Goal: Transaction & Acquisition: Obtain resource

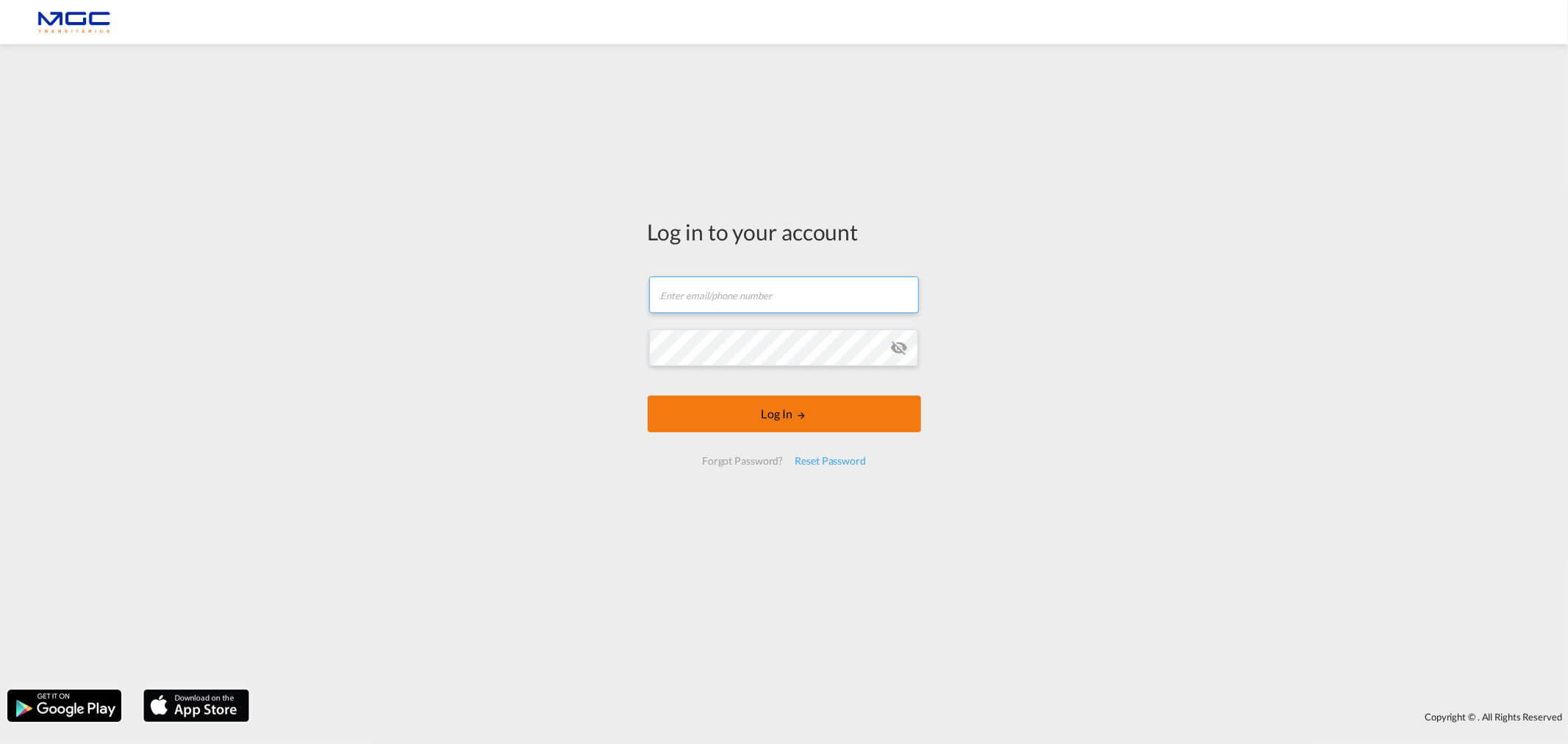
type input "diogo.santos@mgctransitarios.pt"
click at [736, 409] on button "Log In" at bounding box center [784, 414] width 273 height 37
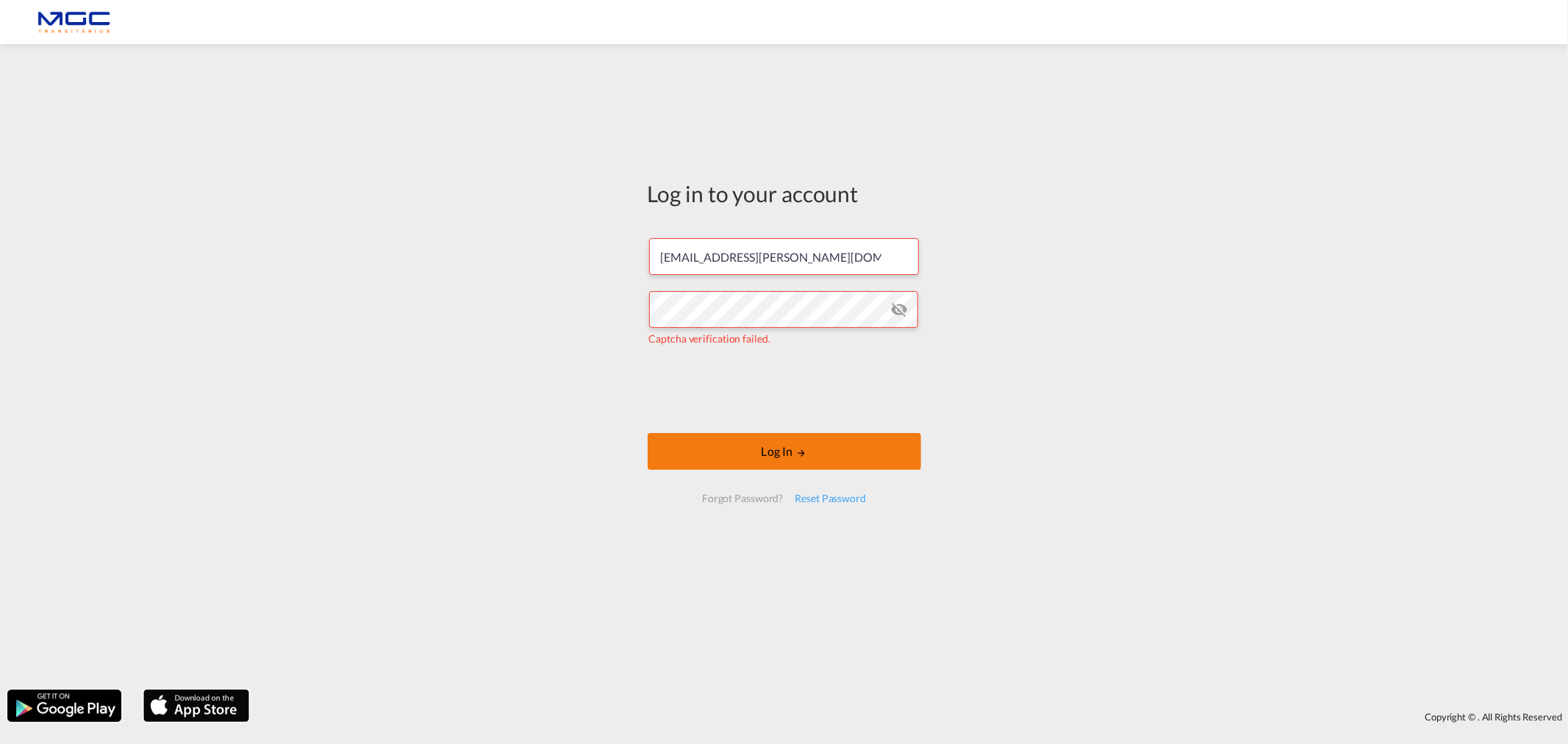
click at [752, 453] on button "Log In" at bounding box center [784, 451] width 273 height 37
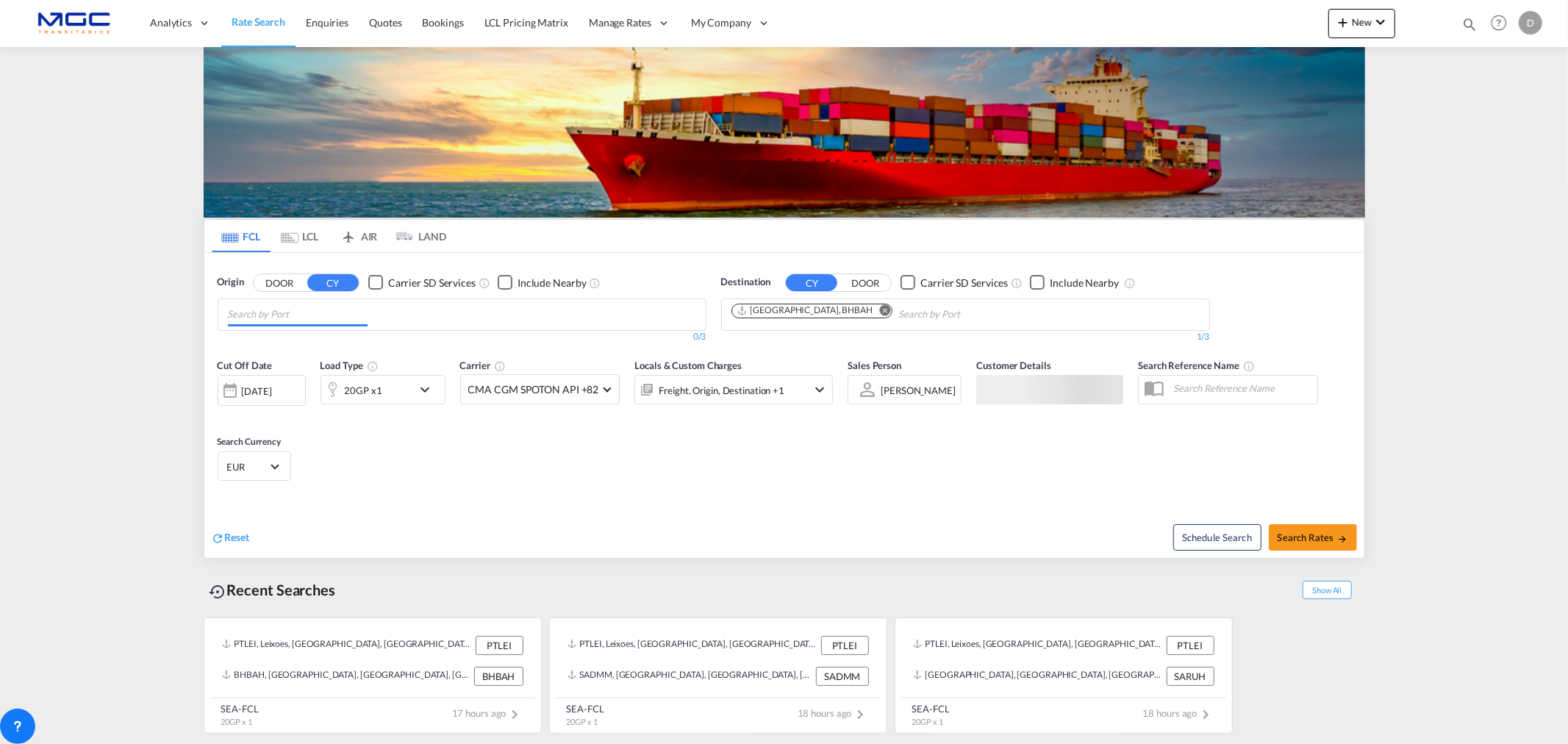
click at [304, 319] on input "Chips input." at bounding box center [297, 314] width 139 height 24
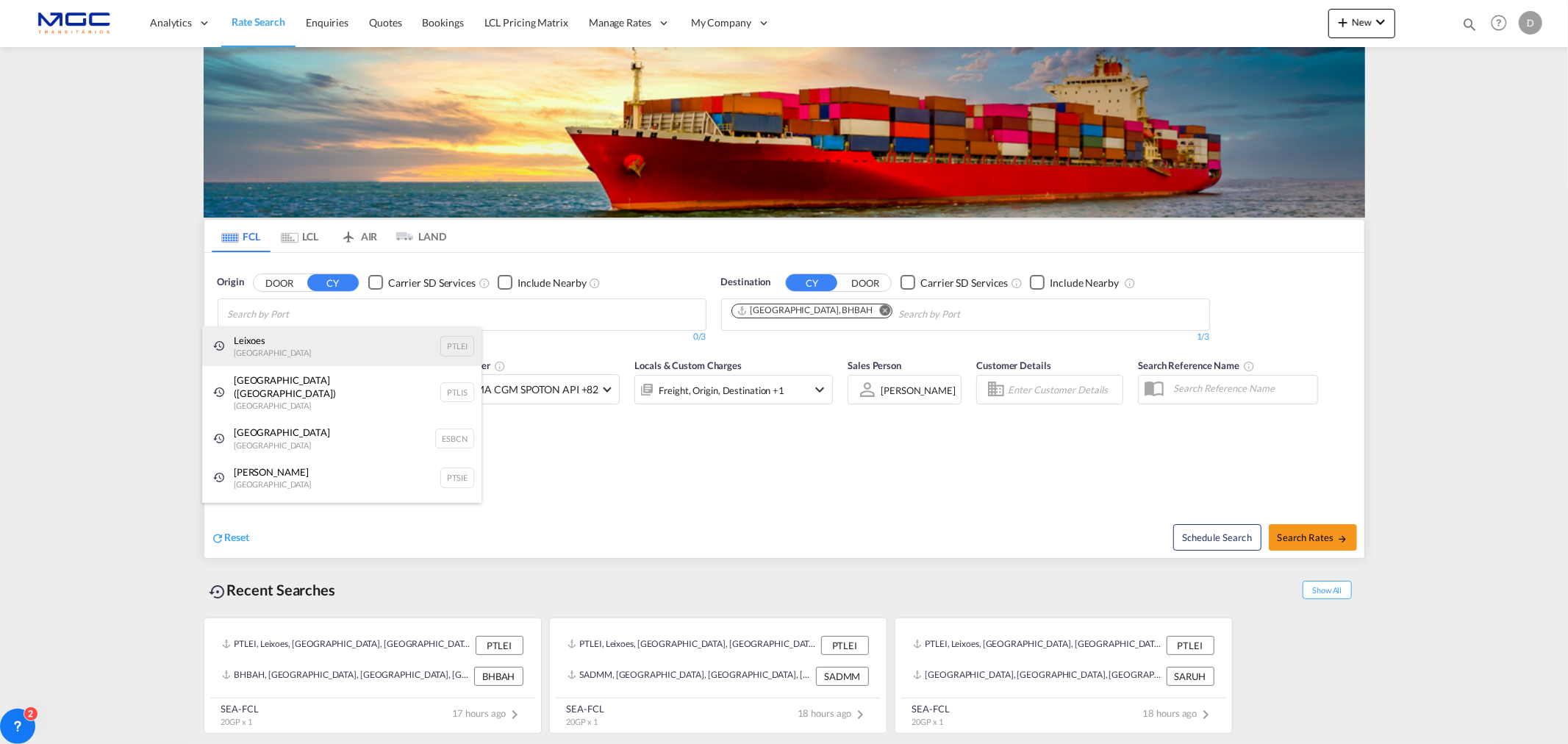
click at [326, 354] on div "Leixoes Portugal PTLEI" at bounding box center [341, 346] width 279 height 40
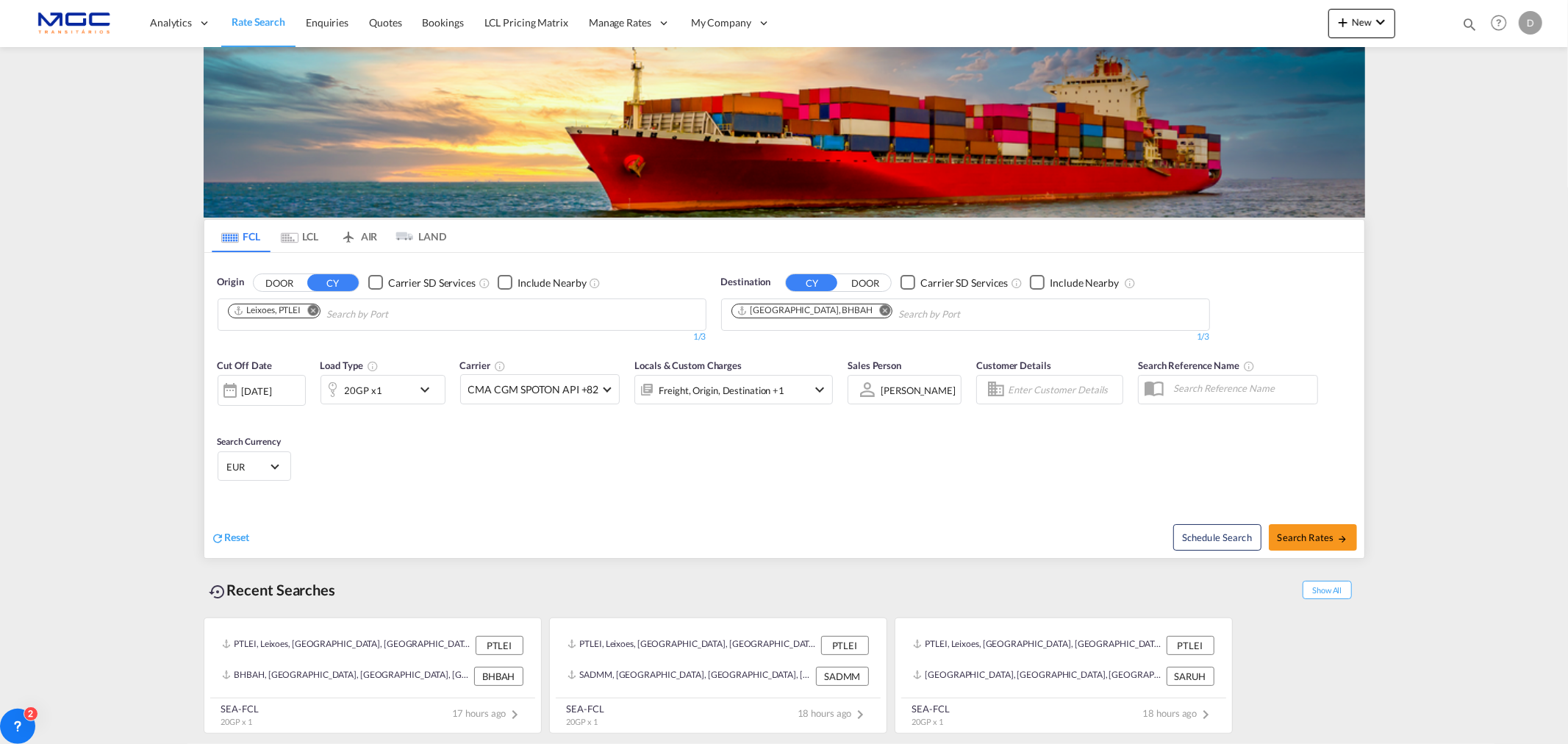
click at [317, 312] on md-icon "Remove" at bounding box center [313, 310] width 11 height 11
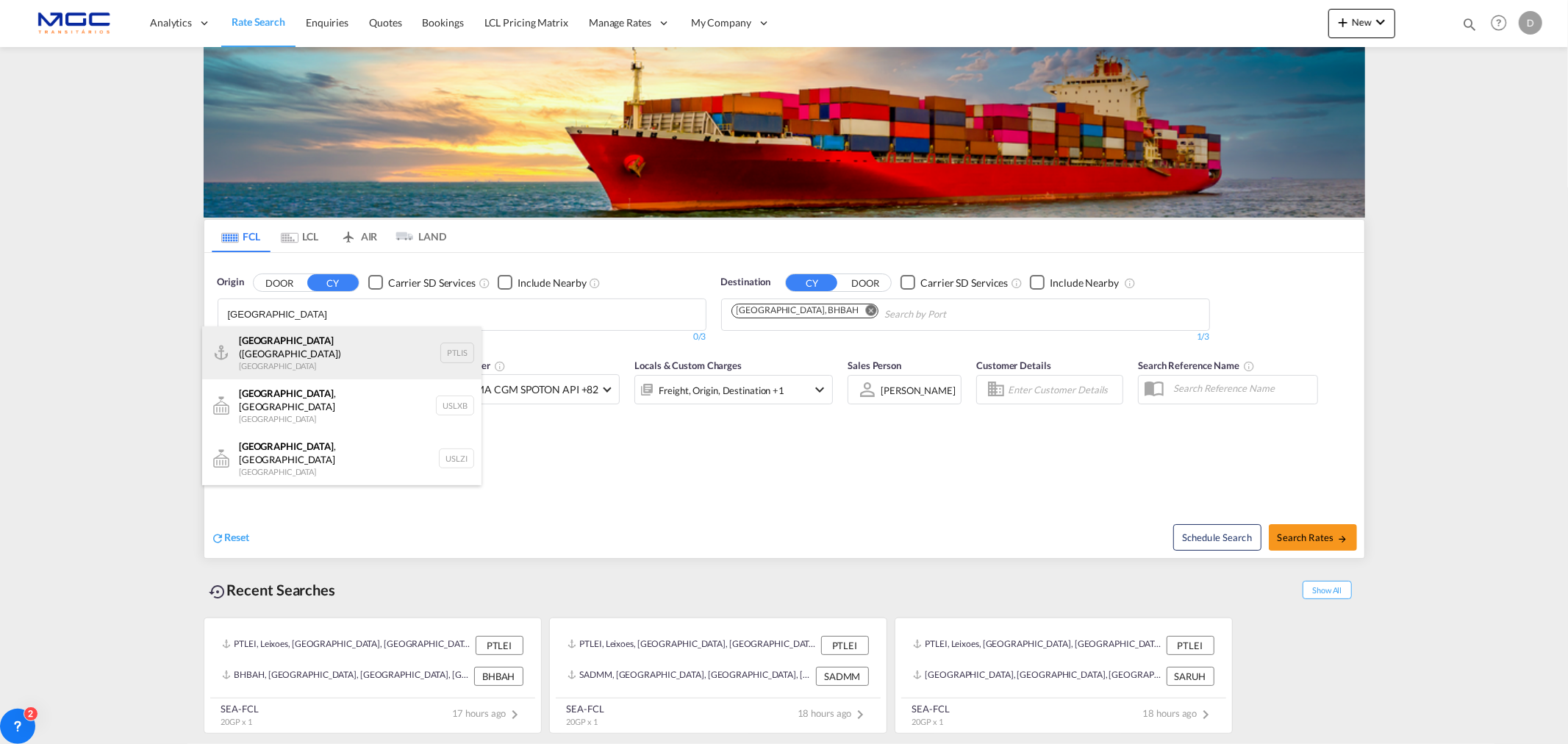
type input "lisbon"
drag, startPoint x: 286, startPoint y: 353, endPoint x: 482, endPoint y: 350, distance: 196.0
click at [286, 351] on div "Lisbon (Lisboa) Portugal PTLIS" at bounding box center [341, 353] width 279 height 53
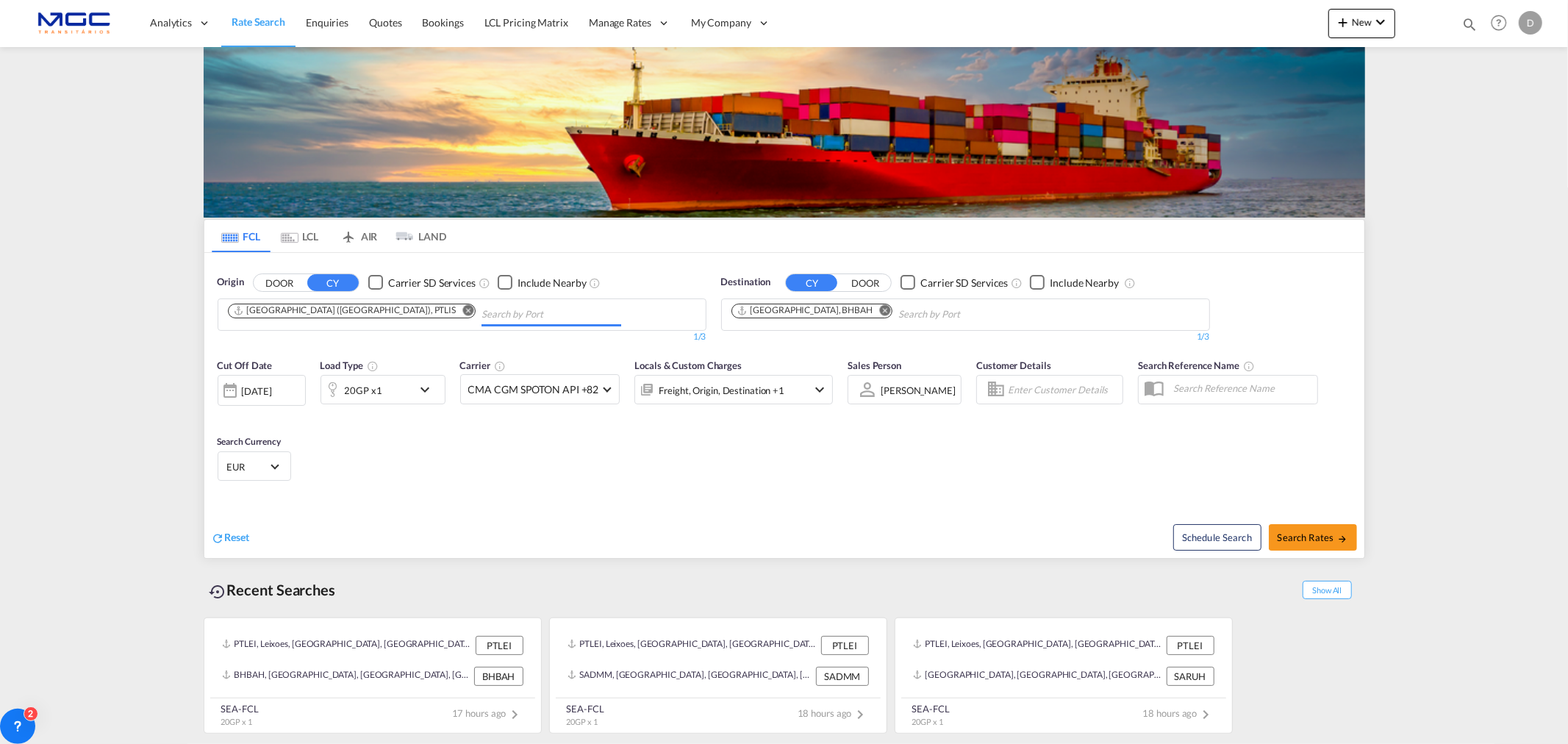
click at [879, 308] on md-icon "Remove" at bounding box center [885, 310] width 11 height 11
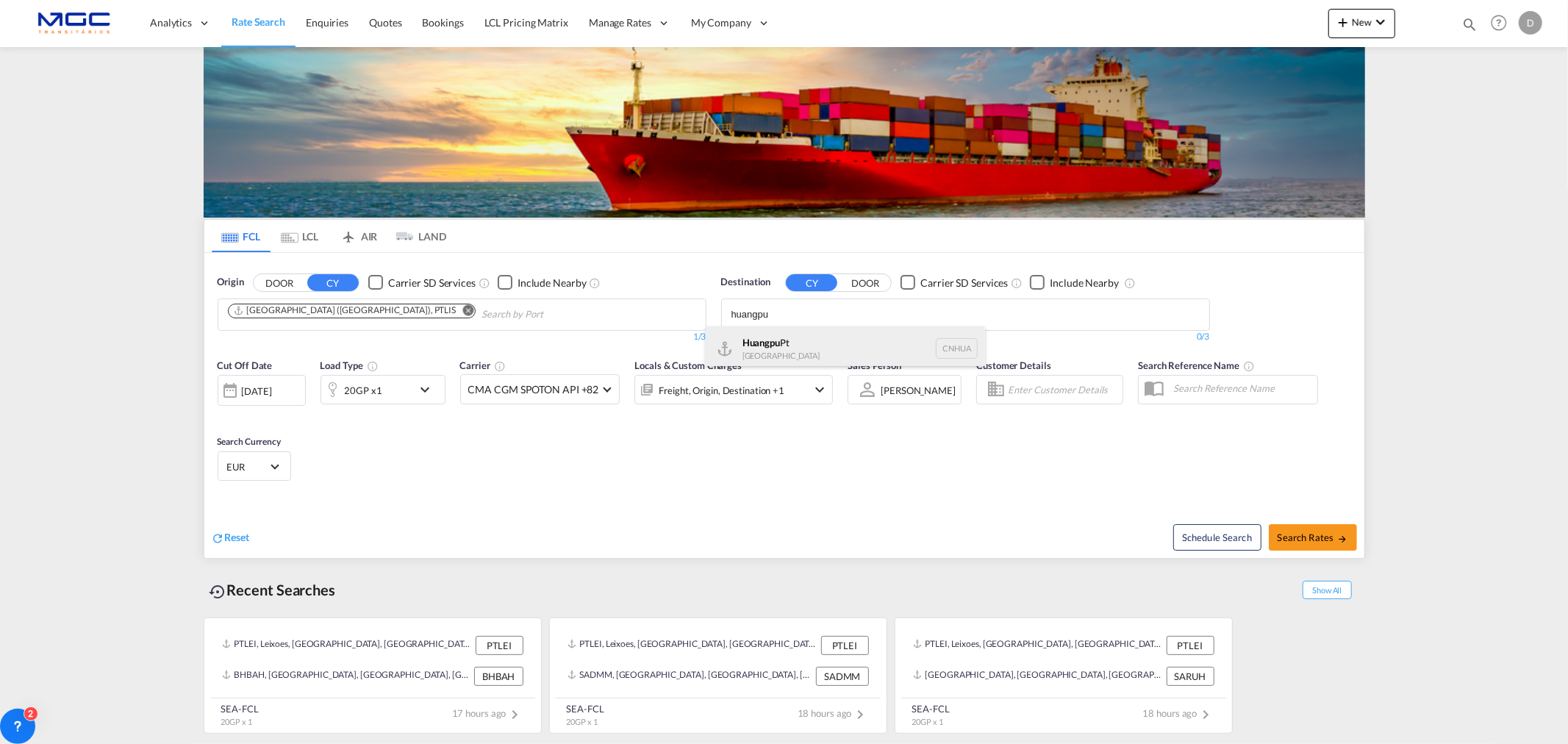
type input "huangpu"
click at [823, 347] on div "Huangpu Pt China CNHUA" at bounding box center [845, 348] width 279 height 44
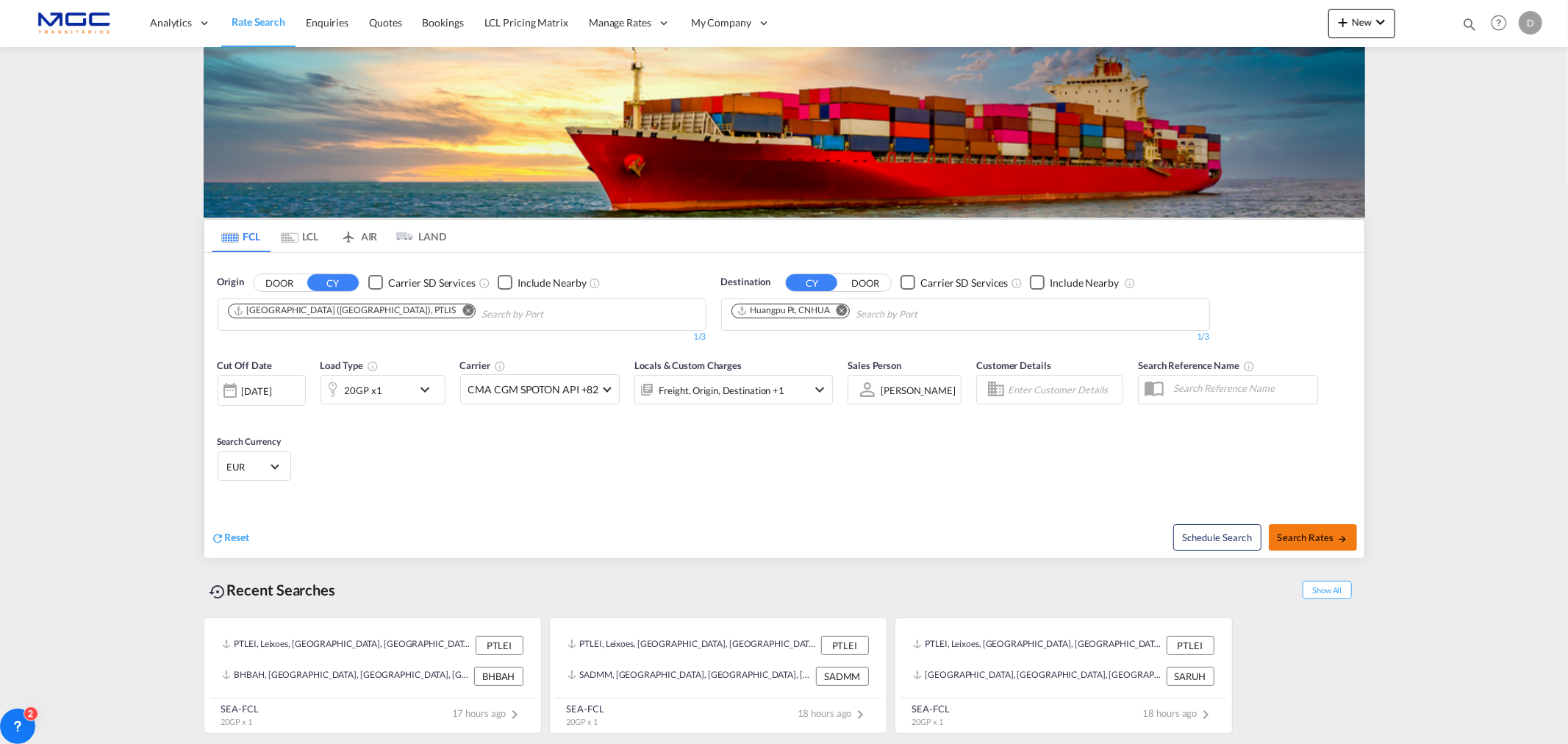
click at [1297, 542] on span "Search Rates" at bounding box center [1313, 537] width 70 height 11
type input "PTLIS to CNHUA / 20 Aug 2025"
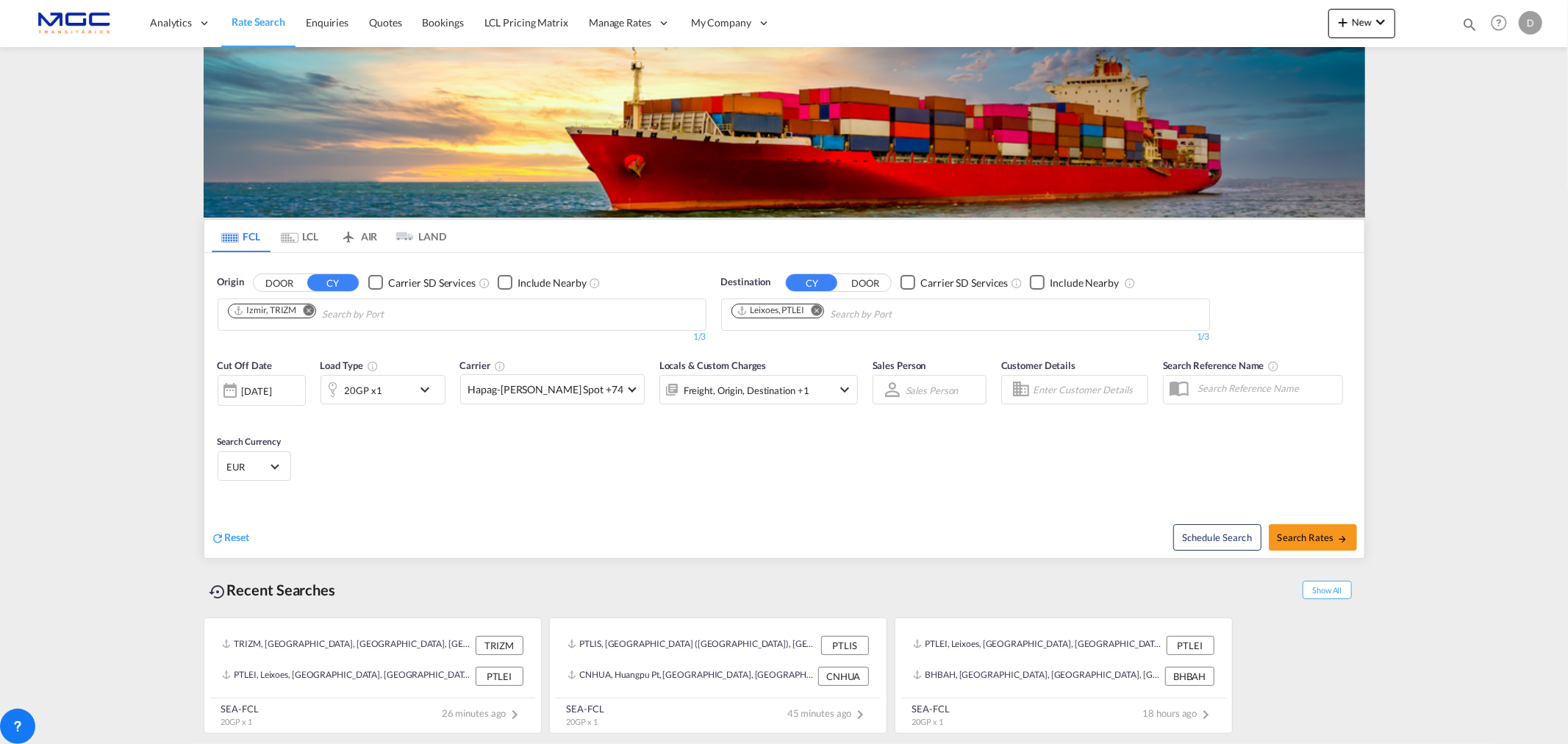
click at [307, 311] on md-icon "Remove" at bounding box center [308, 310] width 11 height 11
type input "leixoe"
drag, startPoint x: 324, startPoint y: 344, endPoint x: 637, endPoint y: 351, distance: 313.1
click at [324, 343] on div "Leixoe s Portugal PTLEI" at bounding box center [341, 348] width 279 height 44
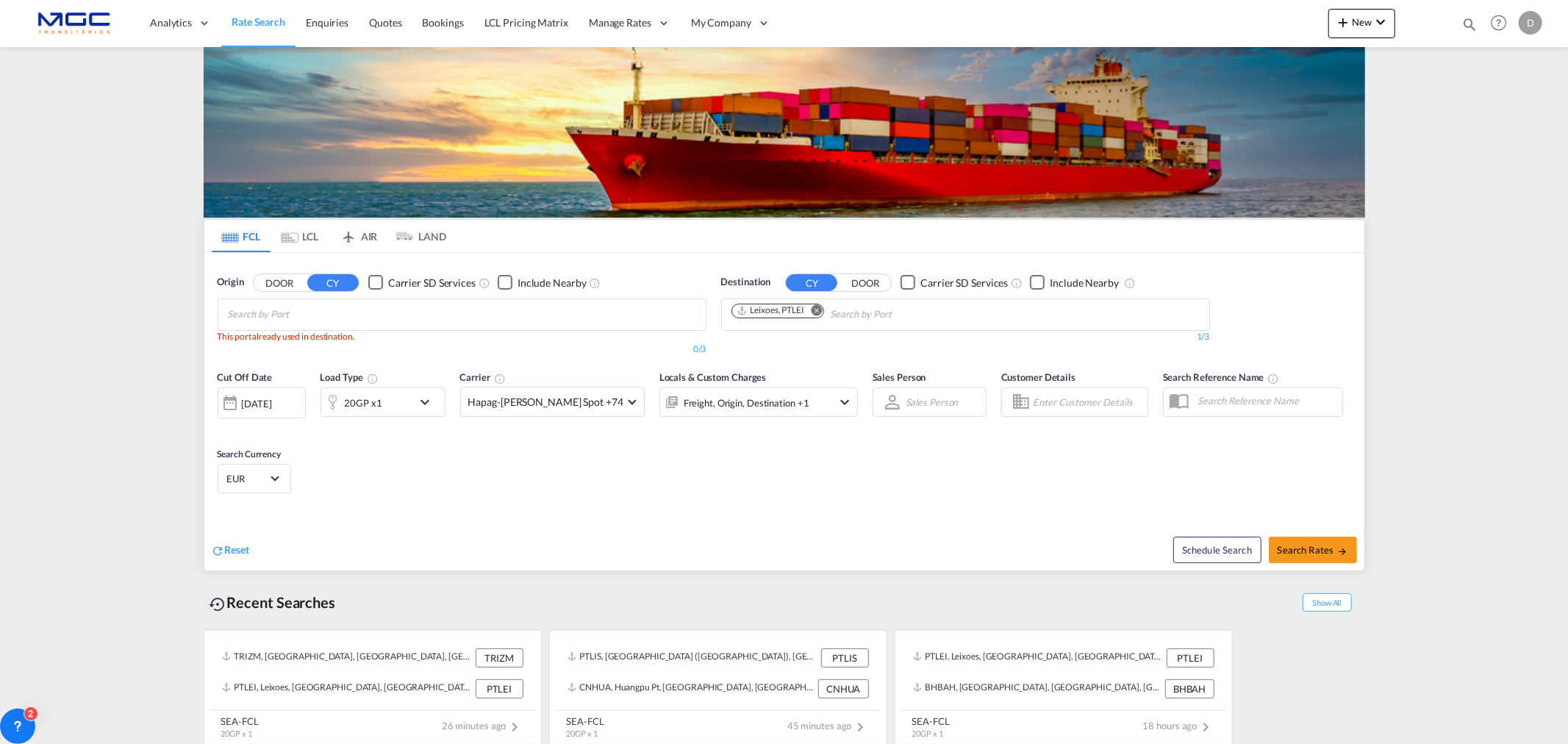
click at [820, 311] on md-icon "Remove" at bounding box center [817, 310] width 11 height 11
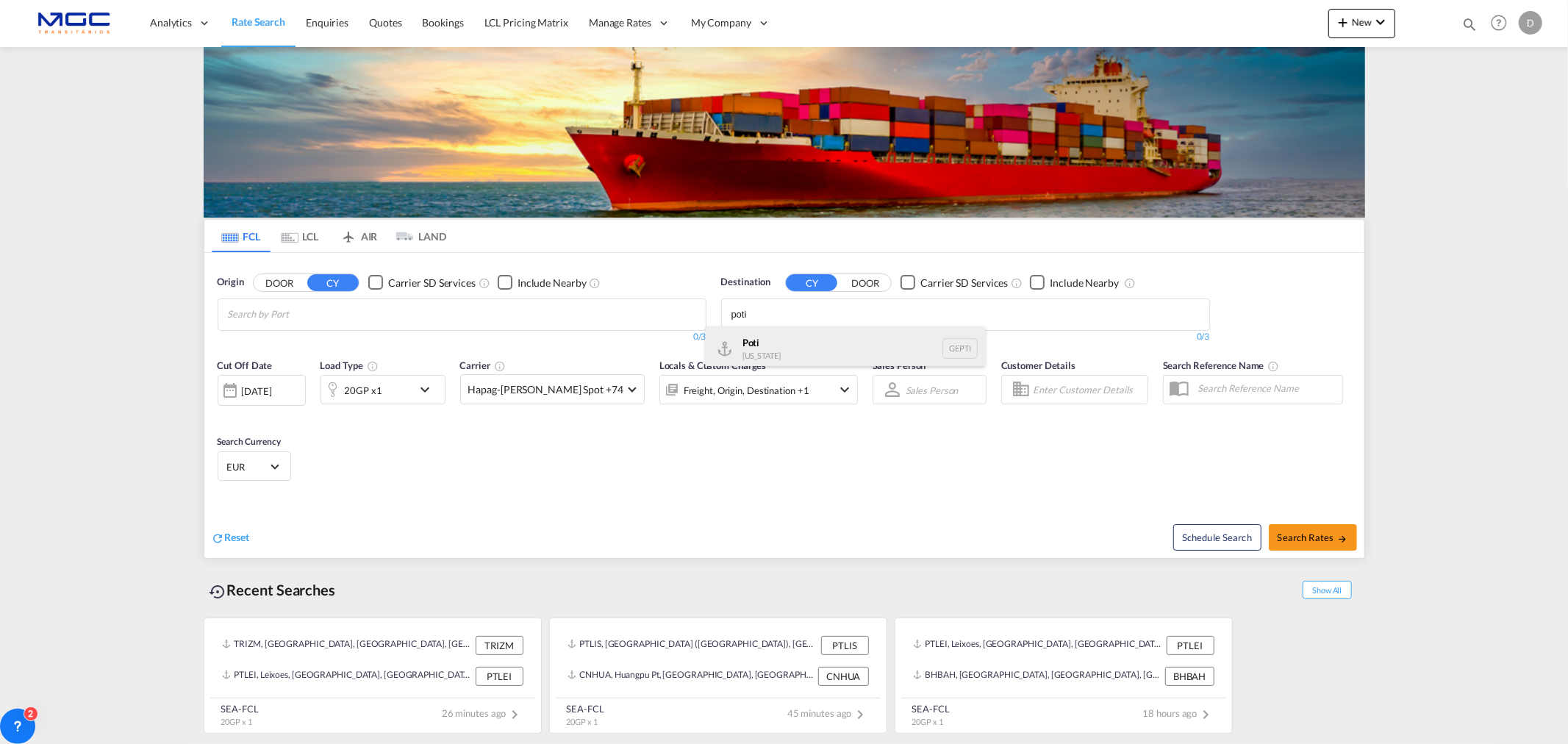
type input "poti"
click at [778, 356] on div "Poti [US_STATE] GEPTI" at bounding box center [845, 348] width 279 height 44
click at [252, 312] on body "Analytics Reports Dashboard Rate Search Enquiries Quotes Bookings" at bounding box center [784, 372] width 1568 height 744
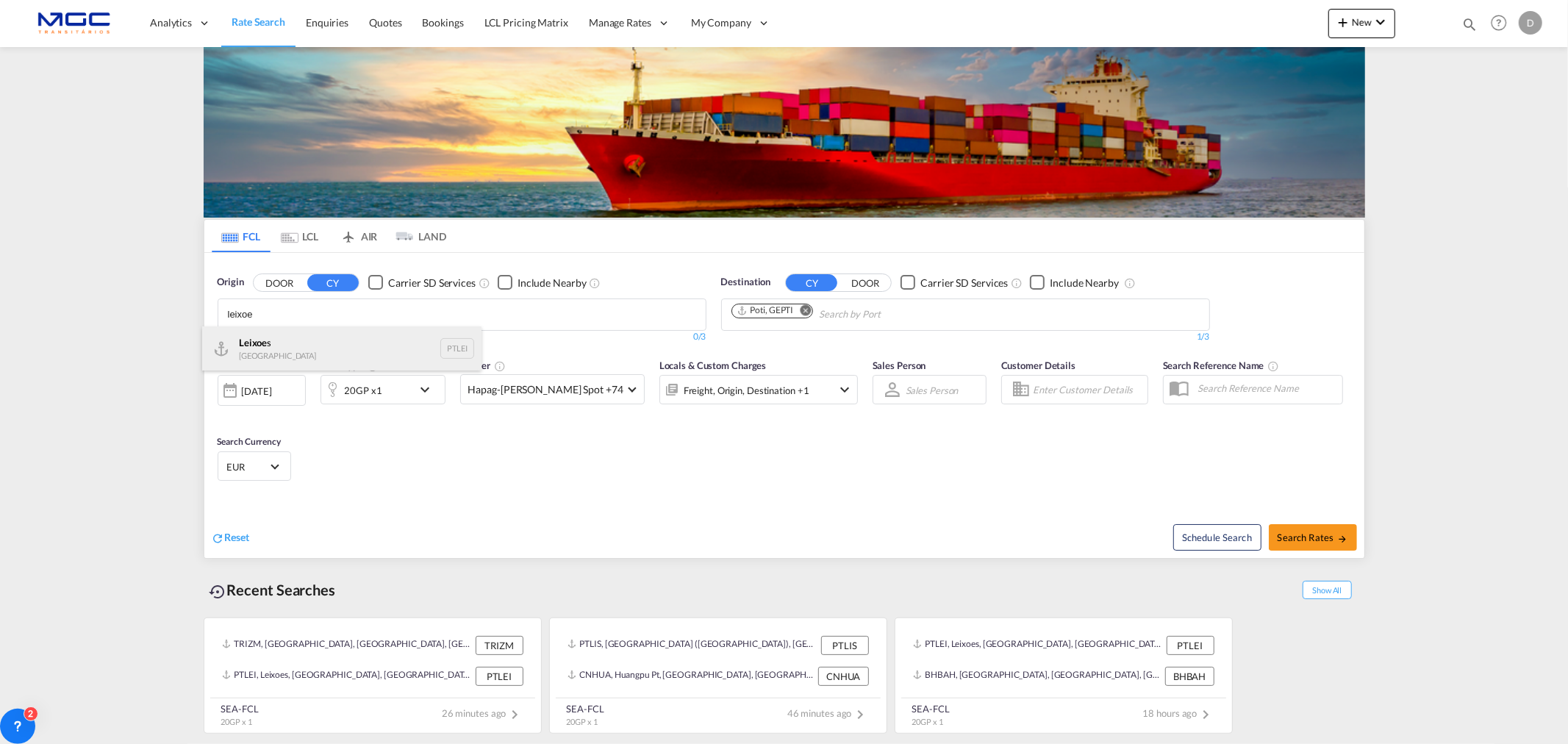
type input "leixoe"
click at [331, 354] on div "Leixoe s Portugal PTLEI" at bounding box center [341, 348] width 279 height 44
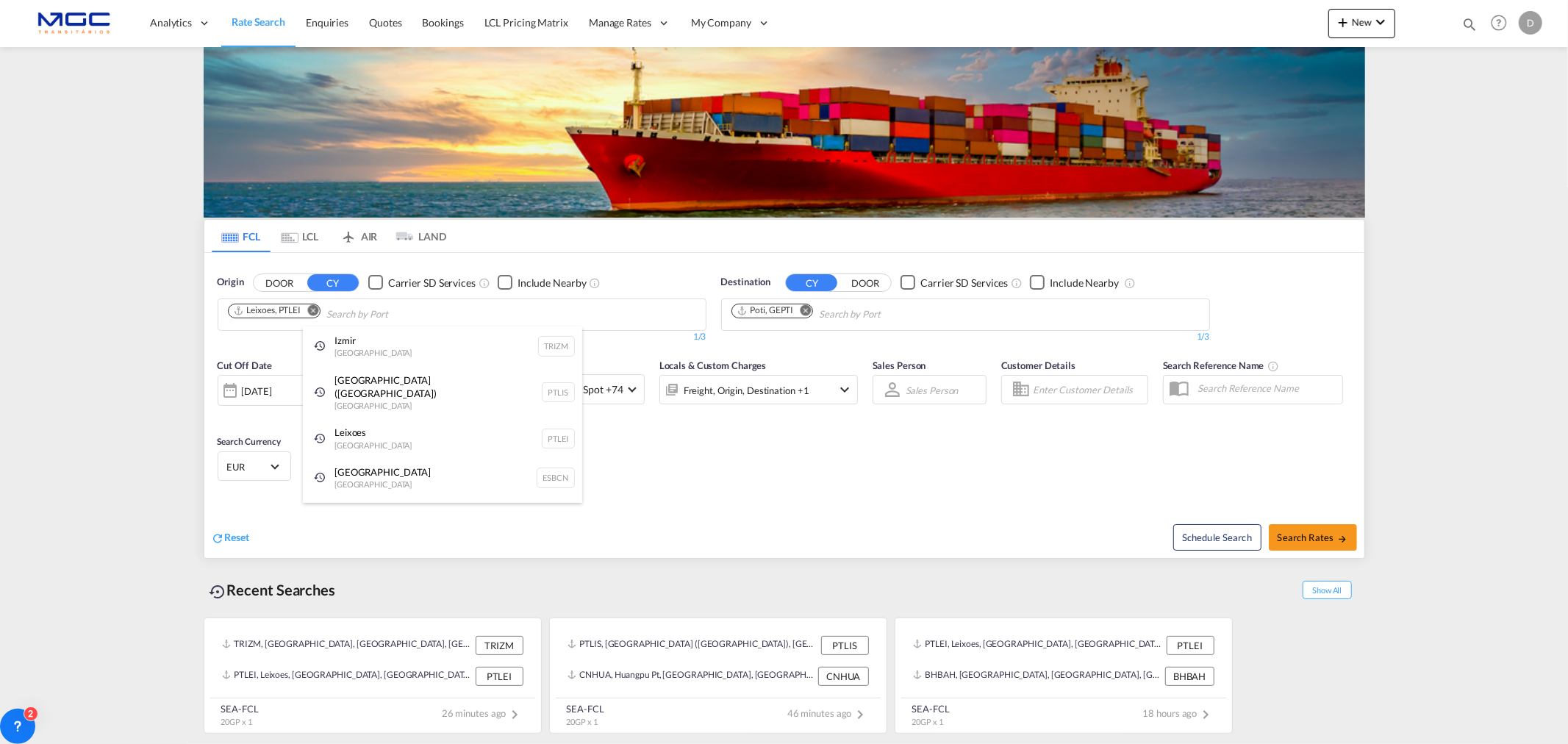
drag, startPoint x: 708, startPoint y: 406, endPoint x: 707, endPoint y: 421, distance: 15.0
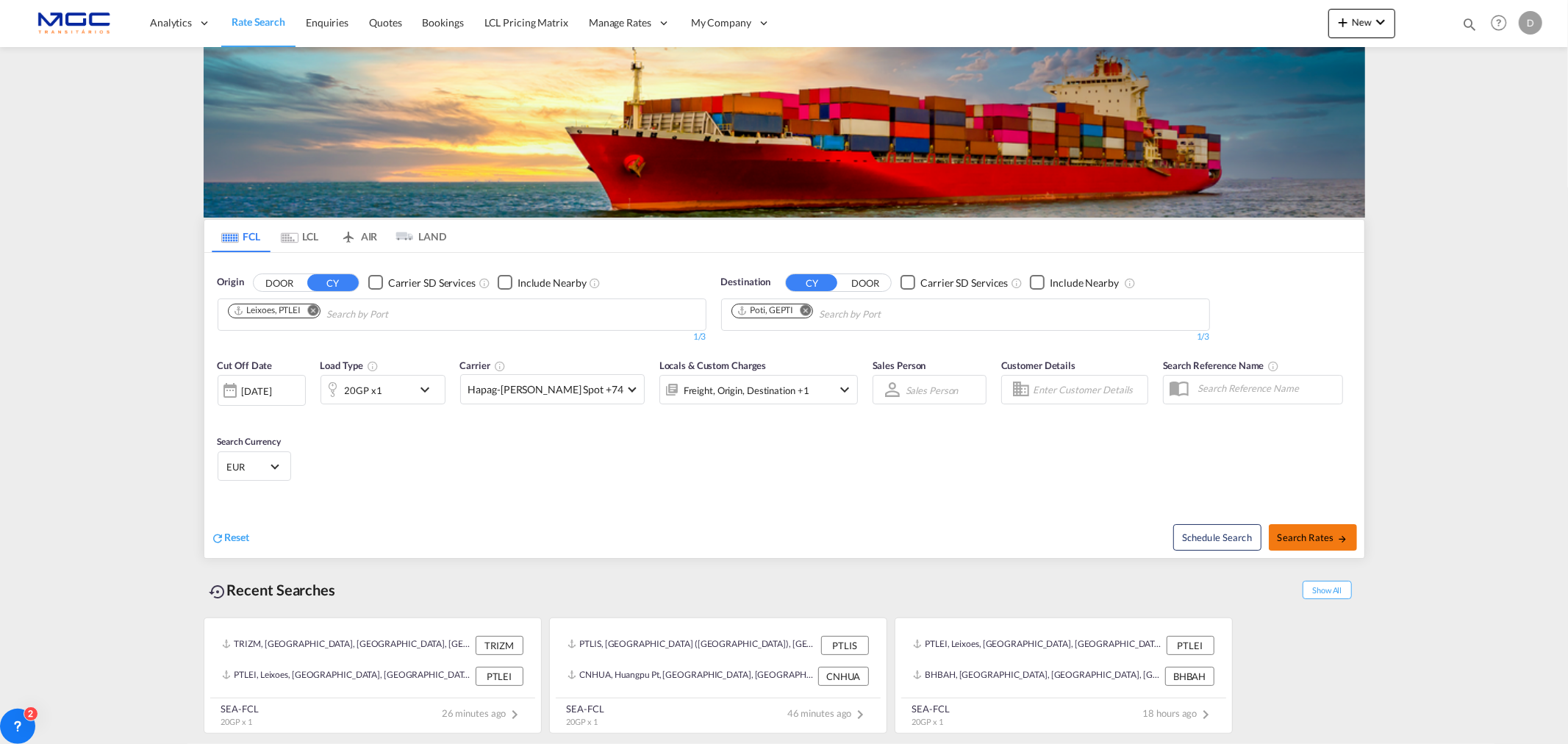
click at [1342, 541] on md-icon "icon-arrow-right" at bounding box center [1341, 539] width 10 height 10
type input "PTLEI to GEPTI / [DATE]"
